Goal: Transaction & Acquisition: Purchase product/service

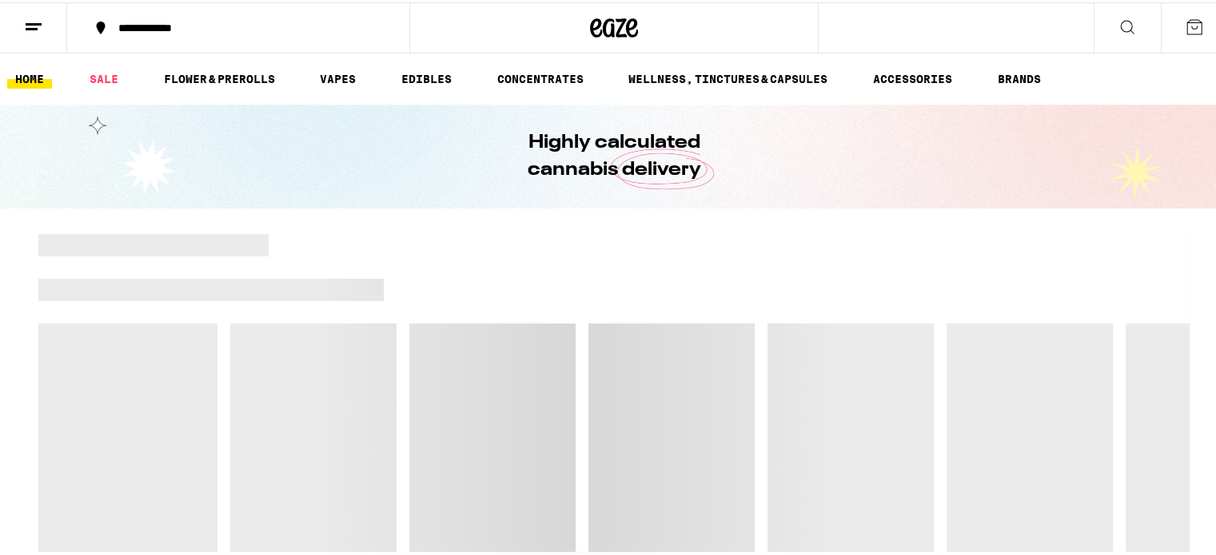
click at [1117, 20] on icon at bounding box center [1126, 24] width 19 height 19
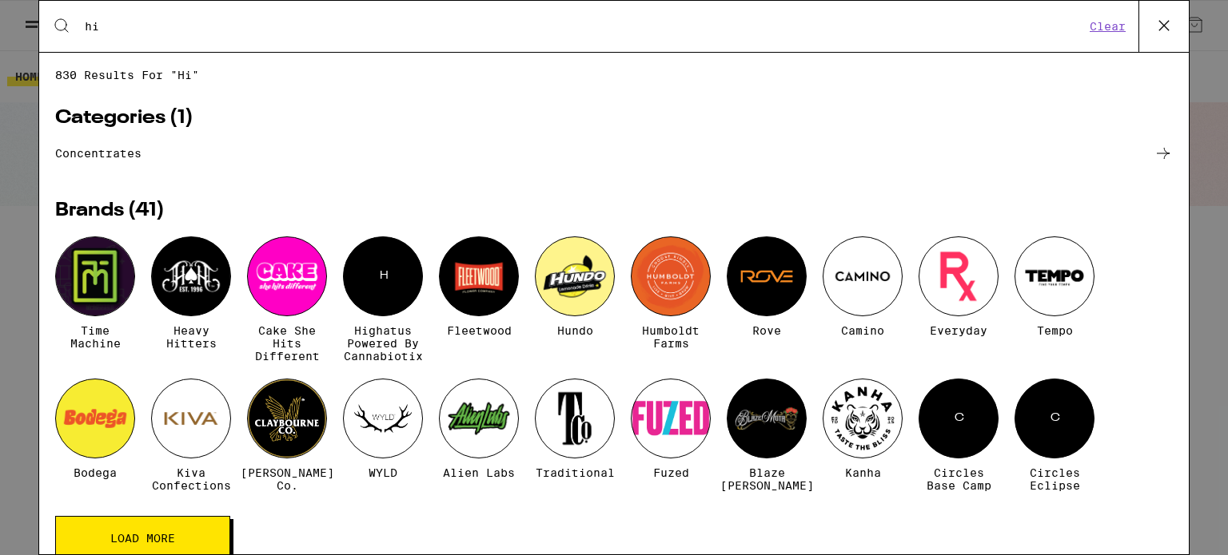
type input "h"
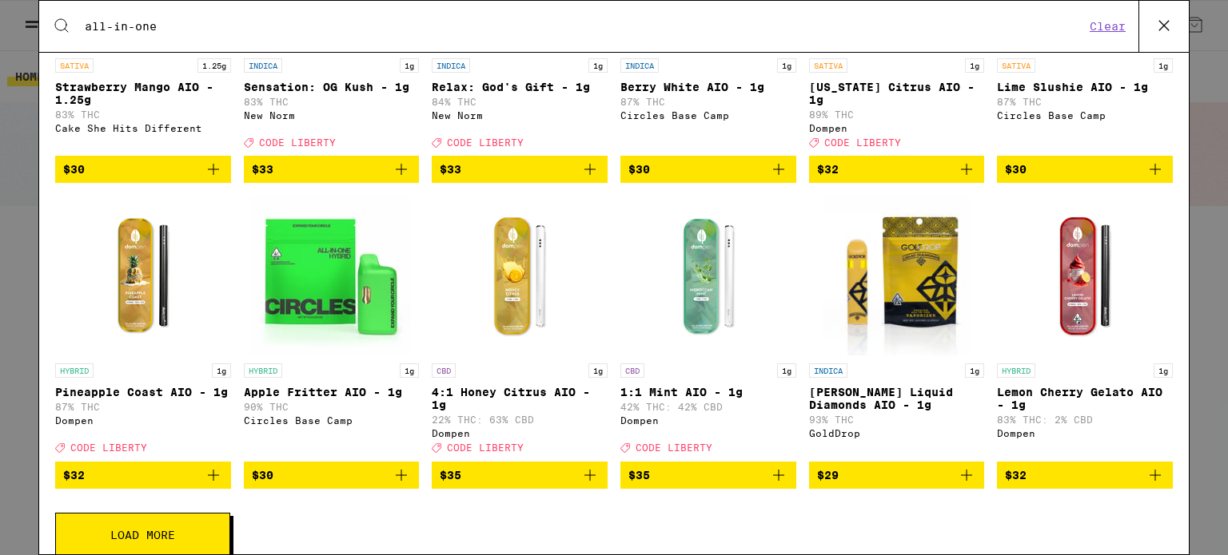
scroll to position [516, 0]
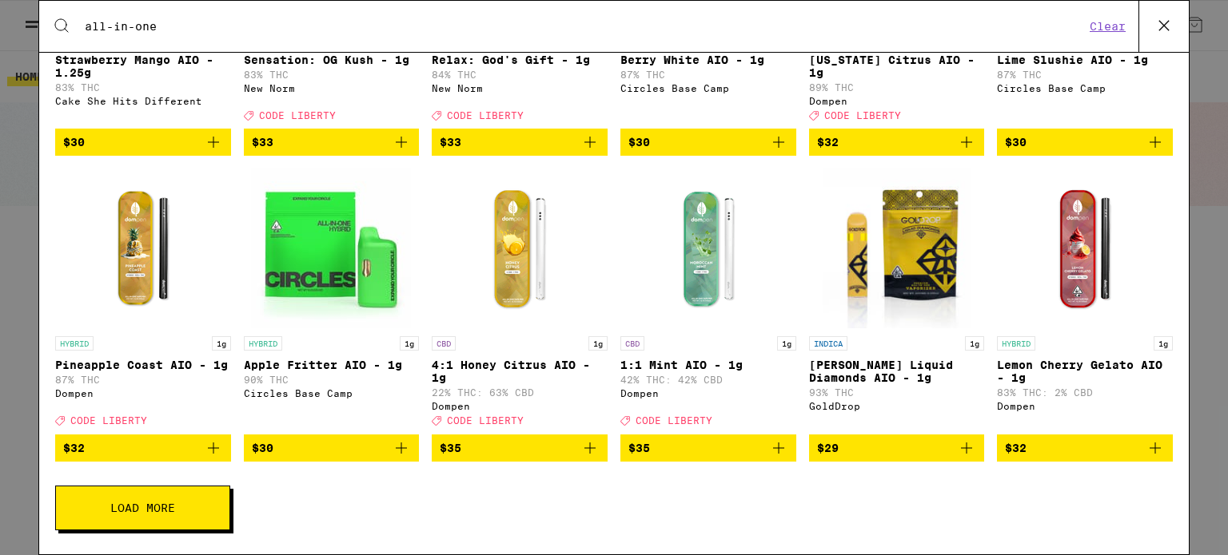
click at [195, 497] on button "Load More" at bounding box center [142, 508] width 175 height 45
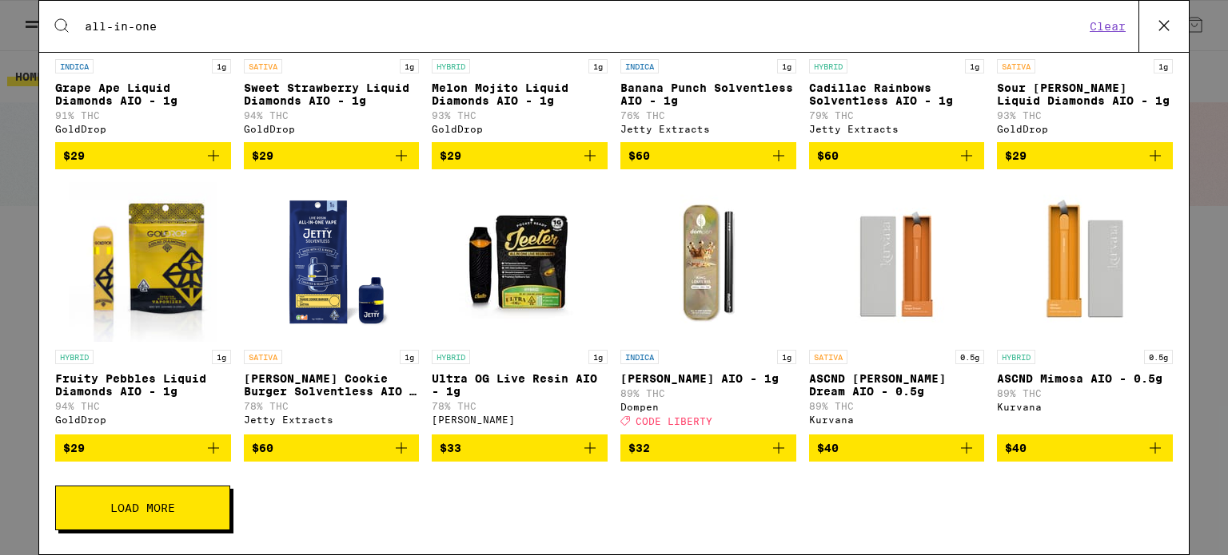
scroll to position [1116, 0]
click at [165, 517] on button "Load More" at bounding box center [142, 508] width 175 height 45
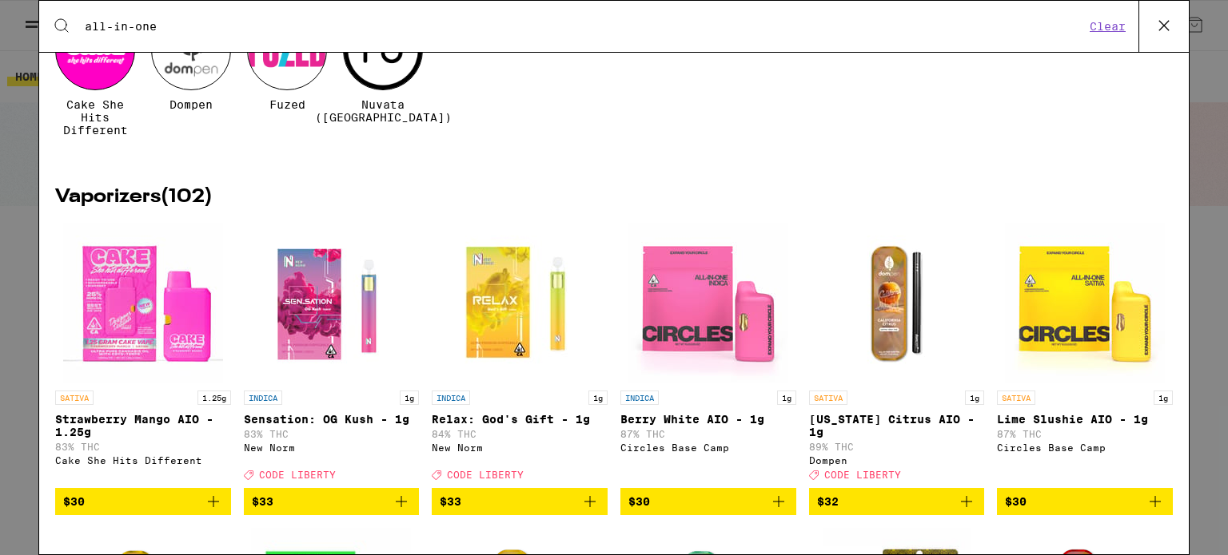
scroll to position [0, 0]
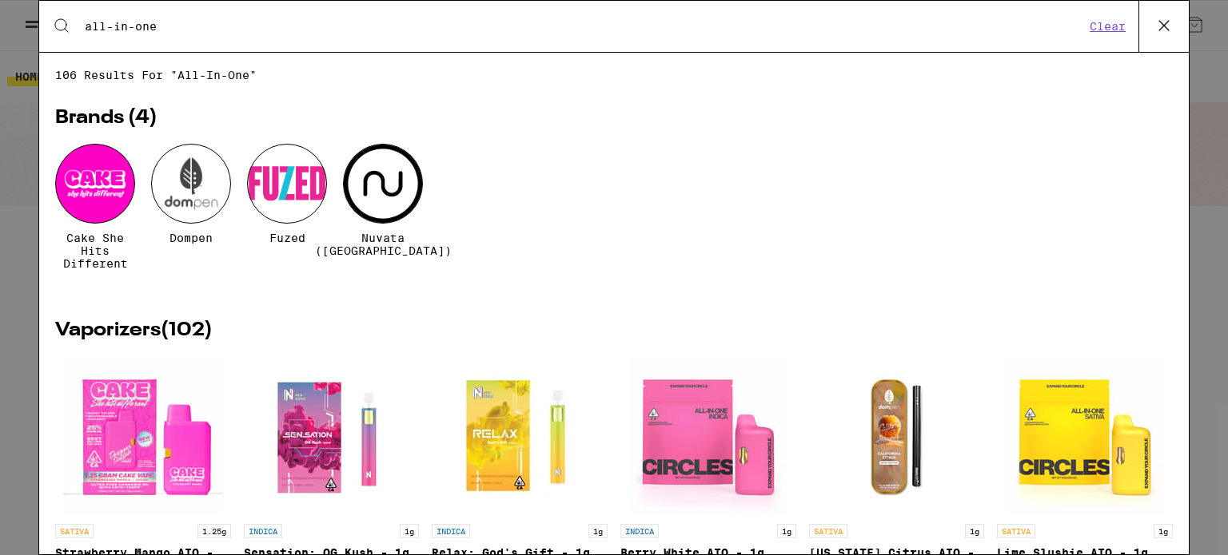
click at [185, 19] on input "all-in-one" at bounding box center [584, 26] width 1001 height 14
type input "a"
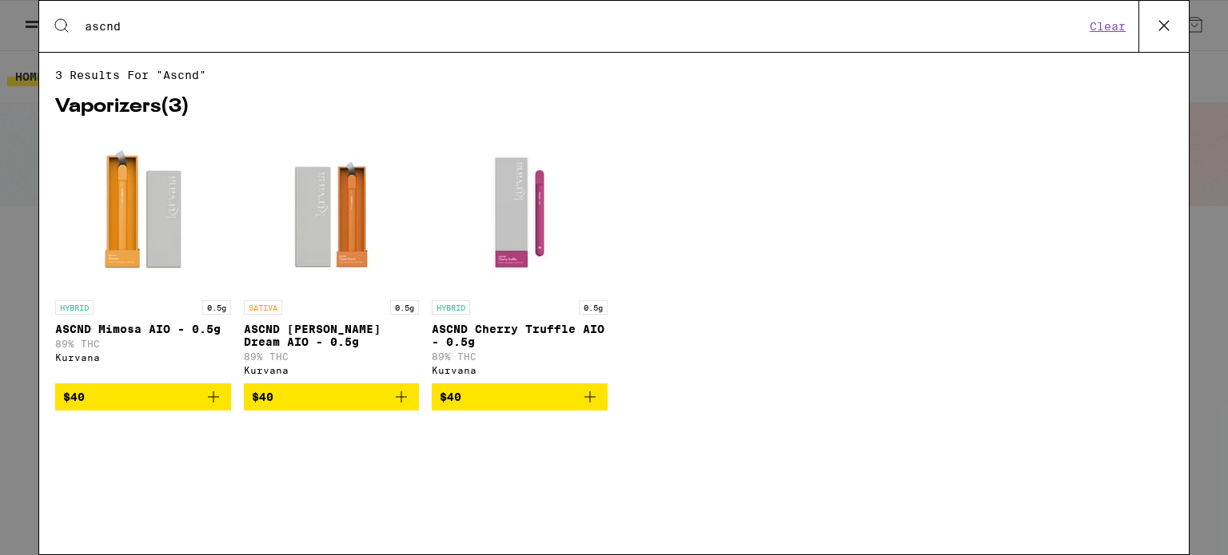
type input "ascnd"
